Goal: Contribute content: Add original content to the website for others to see

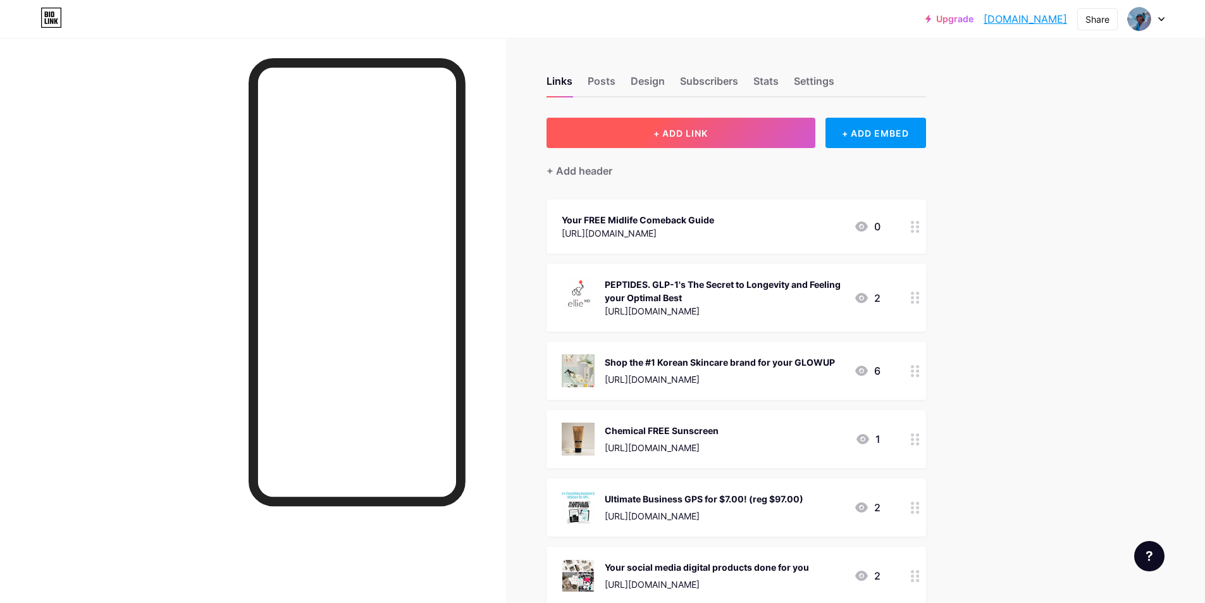
click at [690, 130] on span "+ ADD LINK" at bounding box center [680, 133] width 54 height 11
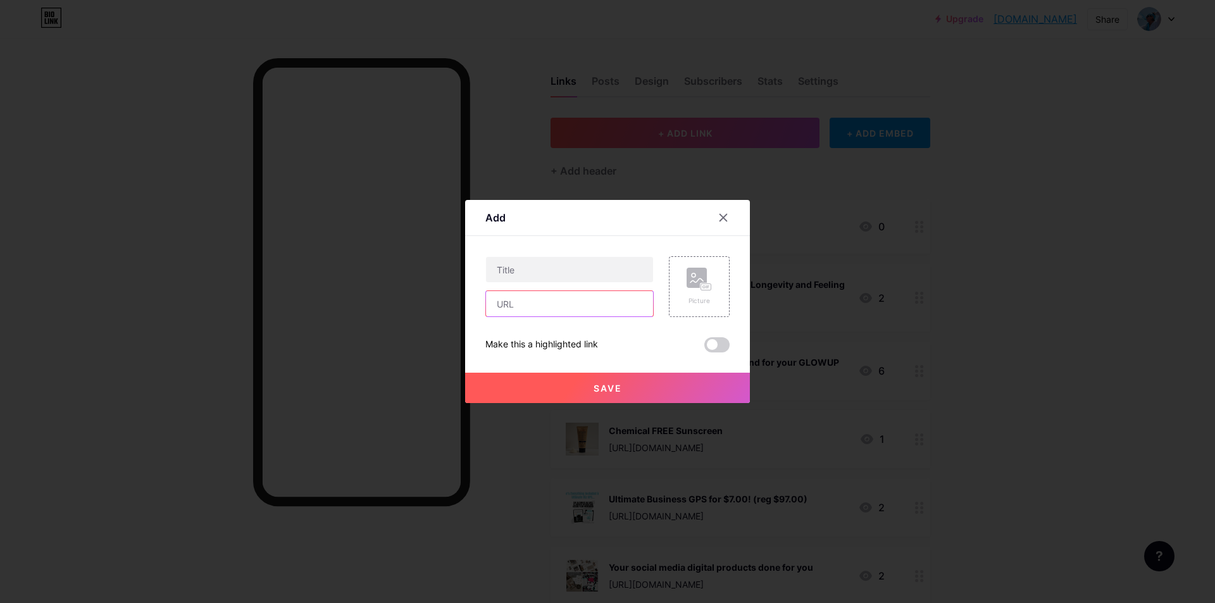
paste input "[URL][DOMAIN_NAME]"
type input "[URL][DOMAIN_NAME]"
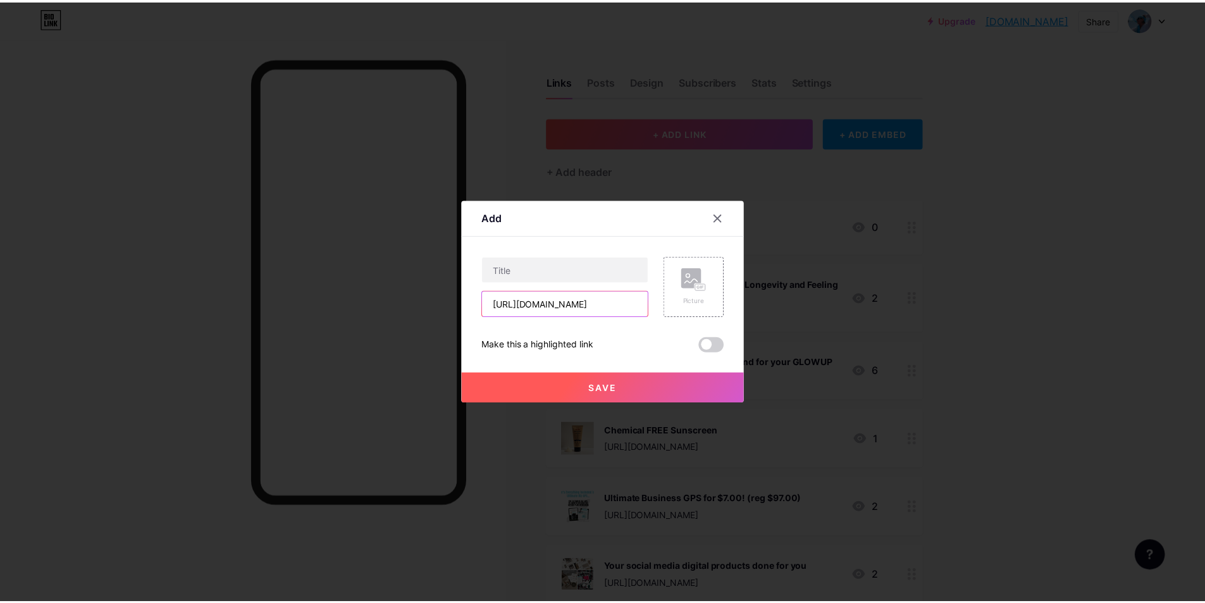
scroll to position [0, 0]
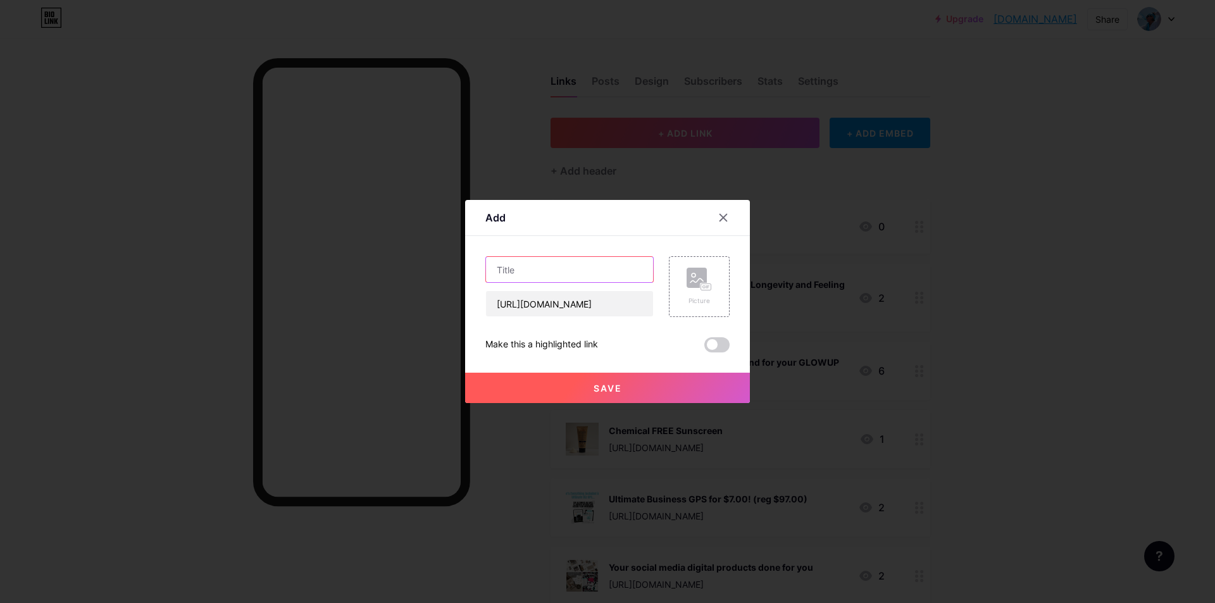
drag, startPoint x: 580, startPoint y: 264, endPoint x: 583, endPoint y: 257, distance: 7.6
click at [581, 260] on input "text" at bounding box center [569, 269] width 167 height 25
type input "Full Body Conditioning Workout"
click at [699, 290] on icon at bounding box center [698, 279] width 25 height 23
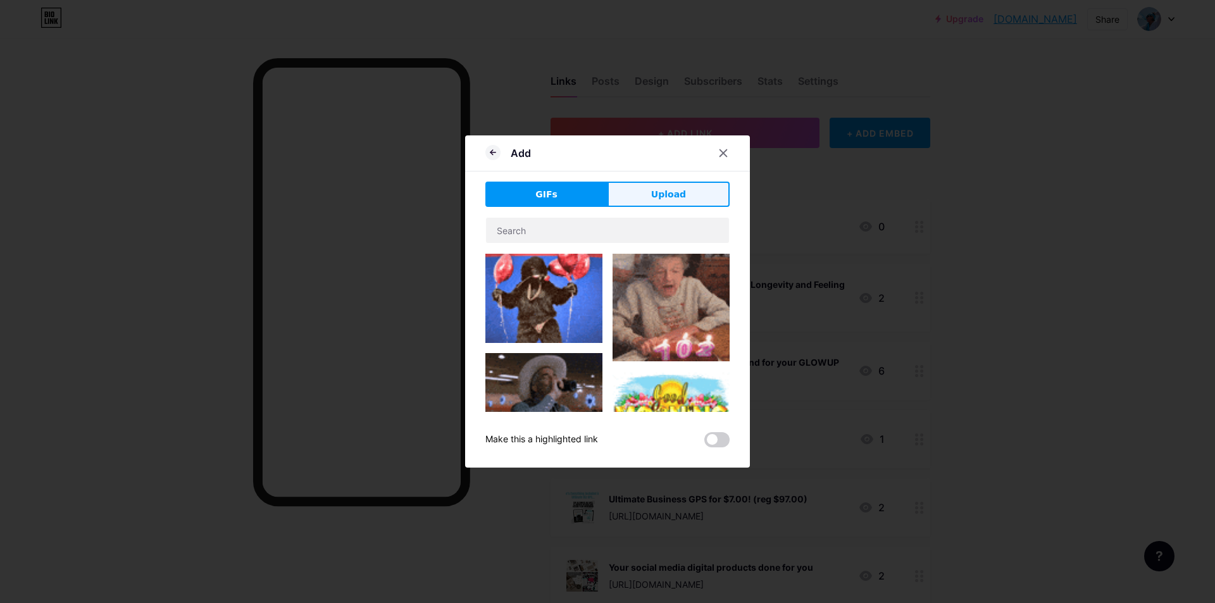
click at [641, 192] on button "Upload" at bounding box center [668, 194] width 122 height 25
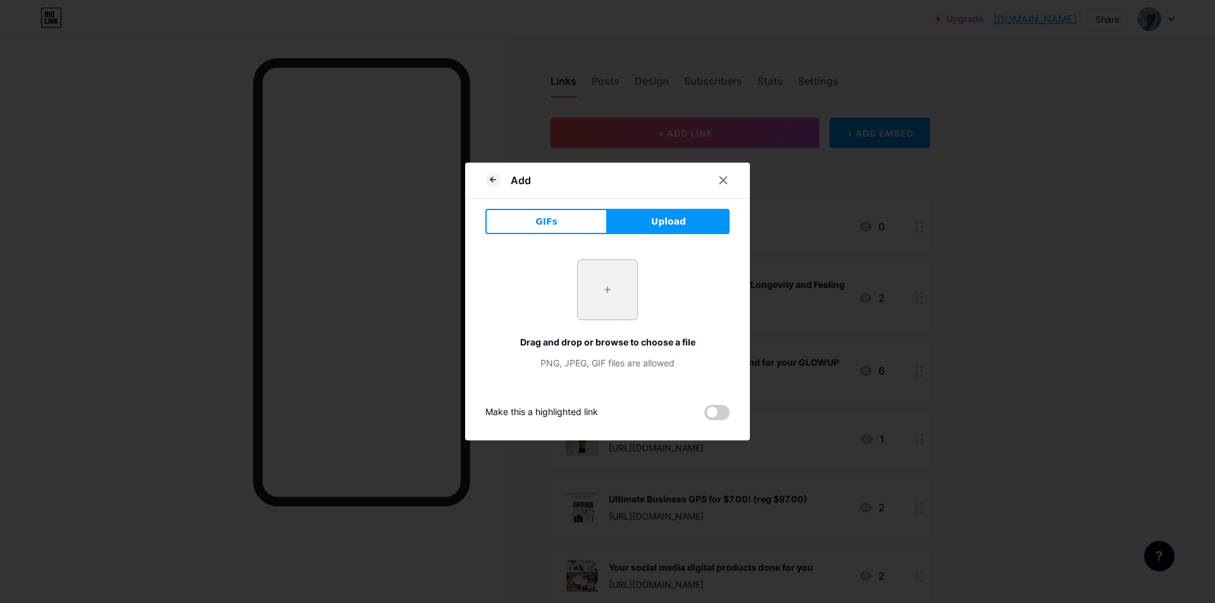
click at [603, 288] on input "file" at bounding box center [607, 289] width 59 height 59
type input "C:\fakepath\dumbell pic.JPG"
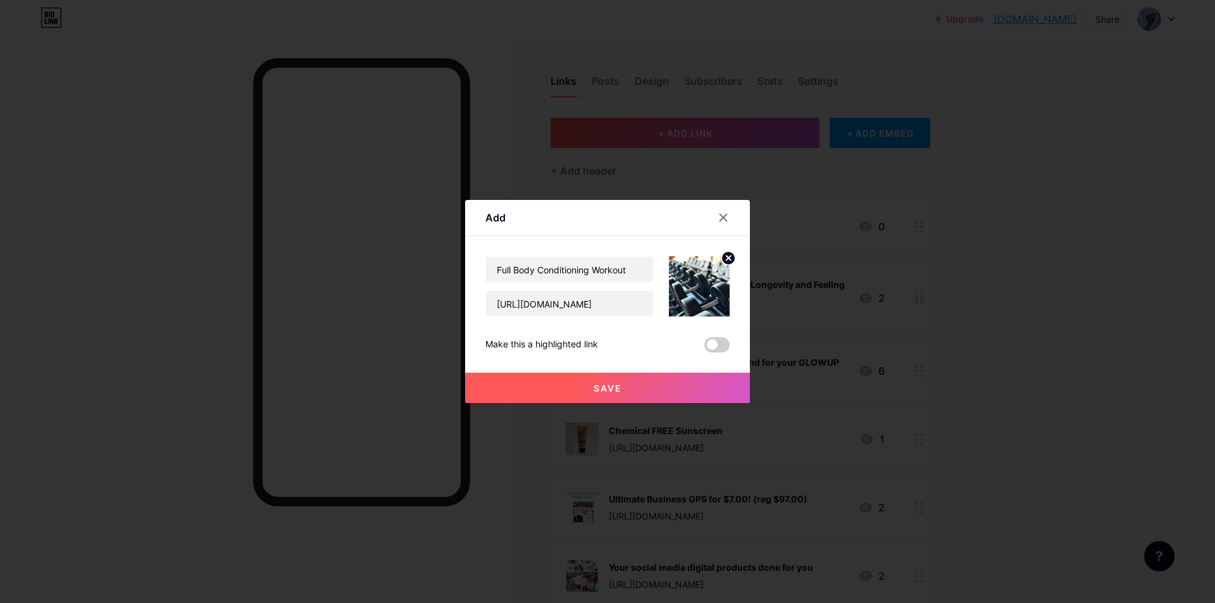
click at [602, 385] on span "Save" at bounding box center [607, 388] width 28 height 11
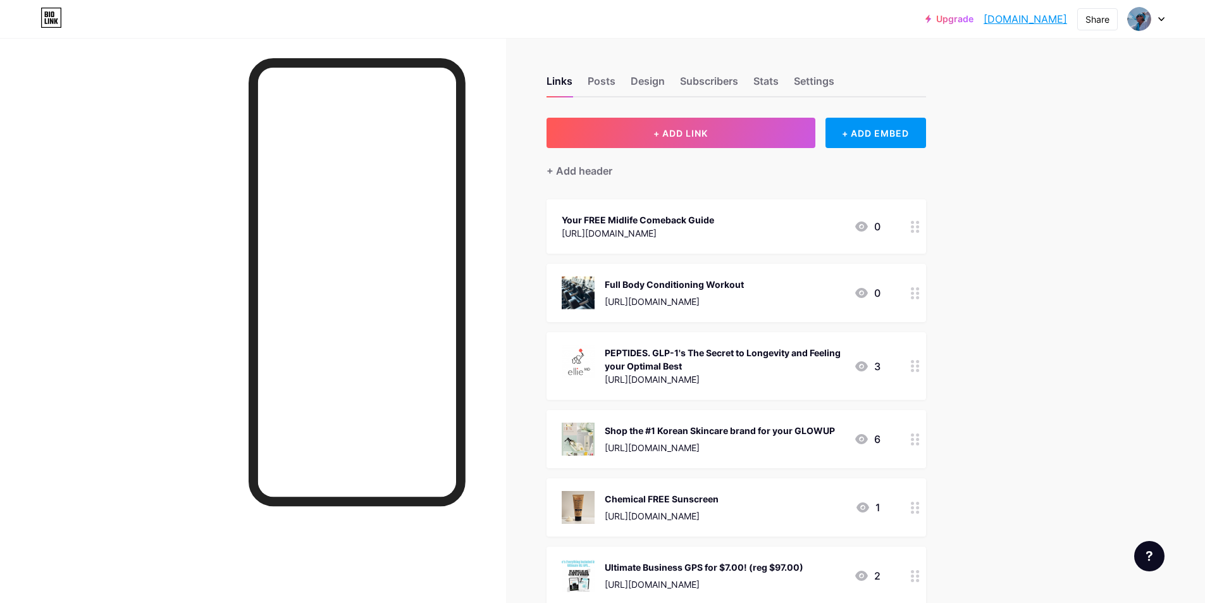
click at [657, 361] on div "PEPTIDES. GLP-1's The Secret to Longevity and Feeling your Optimal Best" at bounding box center [724, 359] width 239 height 27
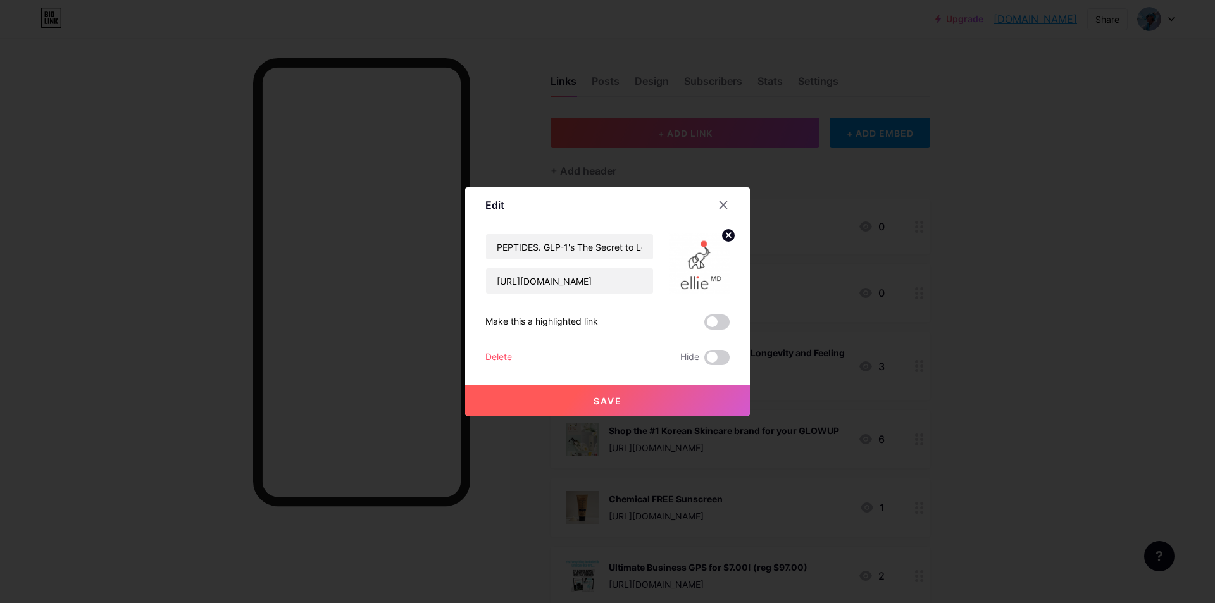
click at [730, 235] on circle at bounding box center [728, 235] width 14 height 14
click at [701, 261] on rect at bounding box center [705, 265] width 11 height 8
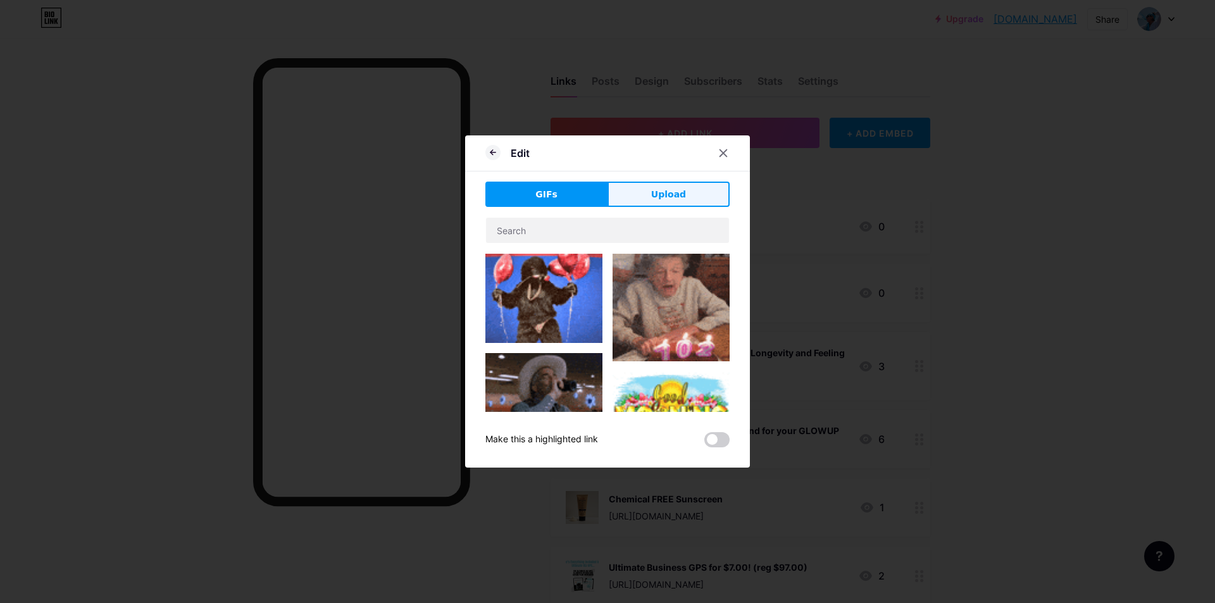
click at [628, 190] on button "Upload" at bounding box center [668, 194] width 122 height 25
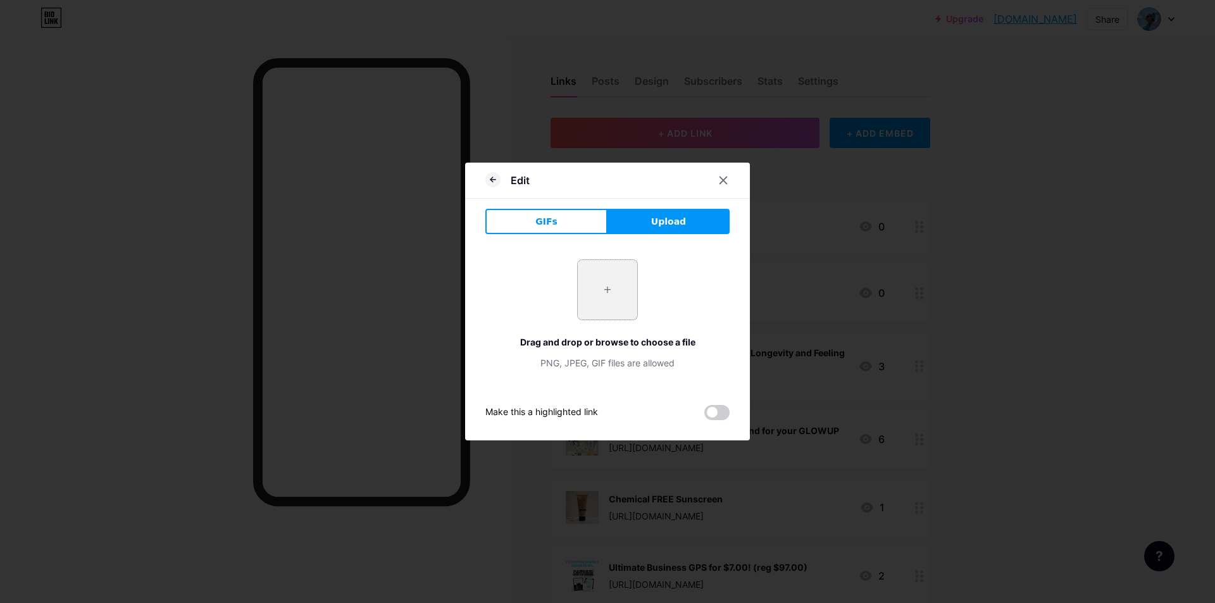
click at [616, 304] on input "file" at bounding box center [607, 289] width 59 height 59
type input "C:\fakepath\ellie 4.PNG"
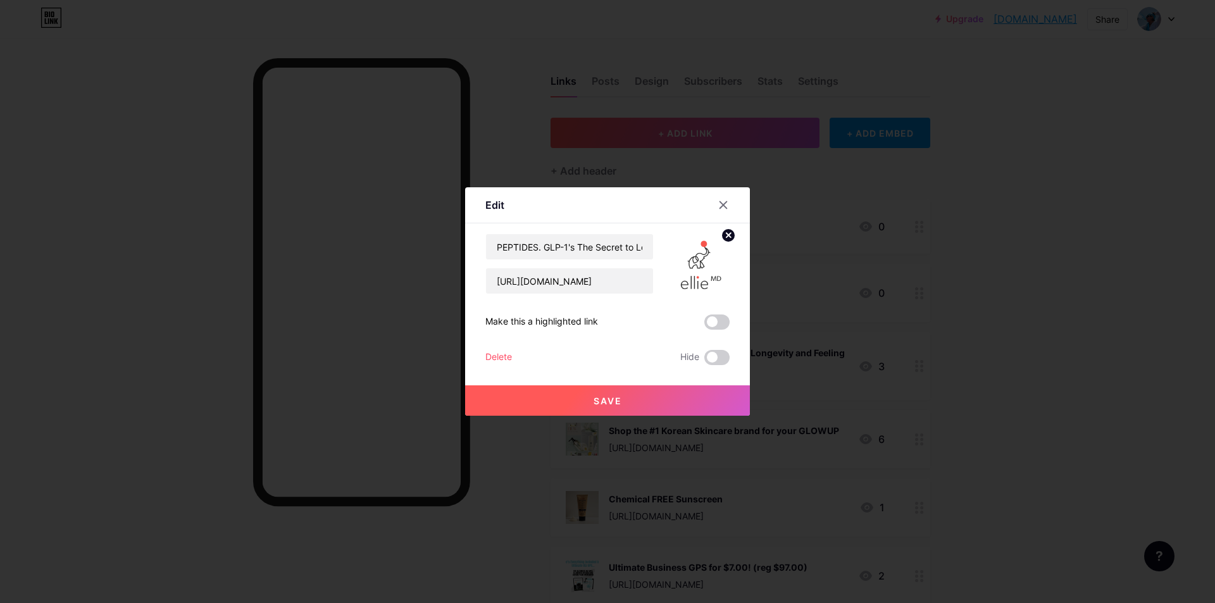
click at [640, 400] on button "Save" at bounding box center [607, 400] width 285 height 30
